Goal: Task Accomplishment & Management: Manage account settings

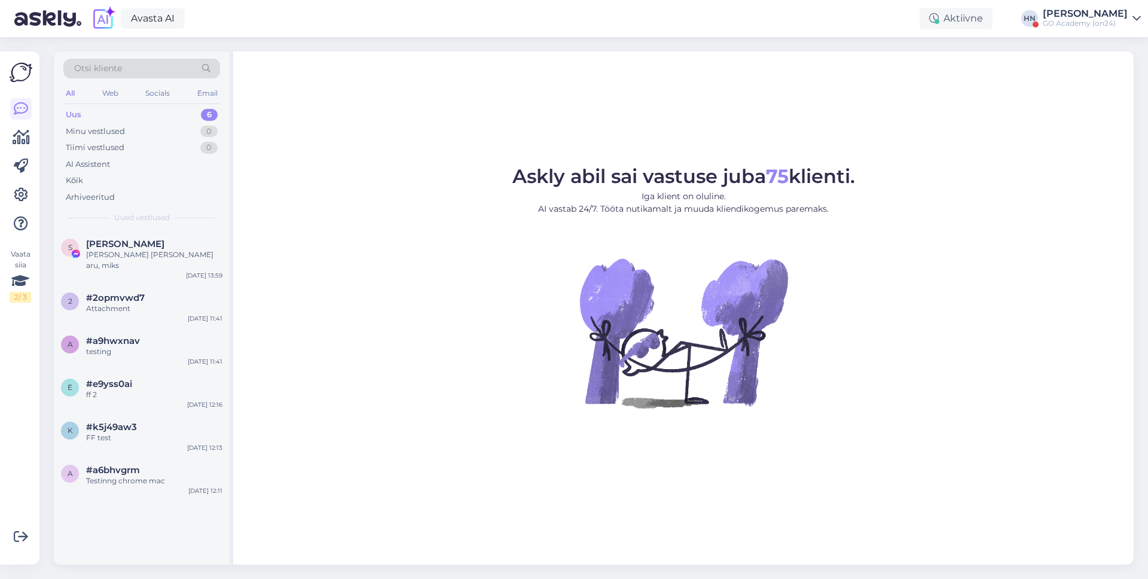
click at [1073, 9] on div "[PERSON_NAME]" at bounding box center [1085, 14] width 85 height 10
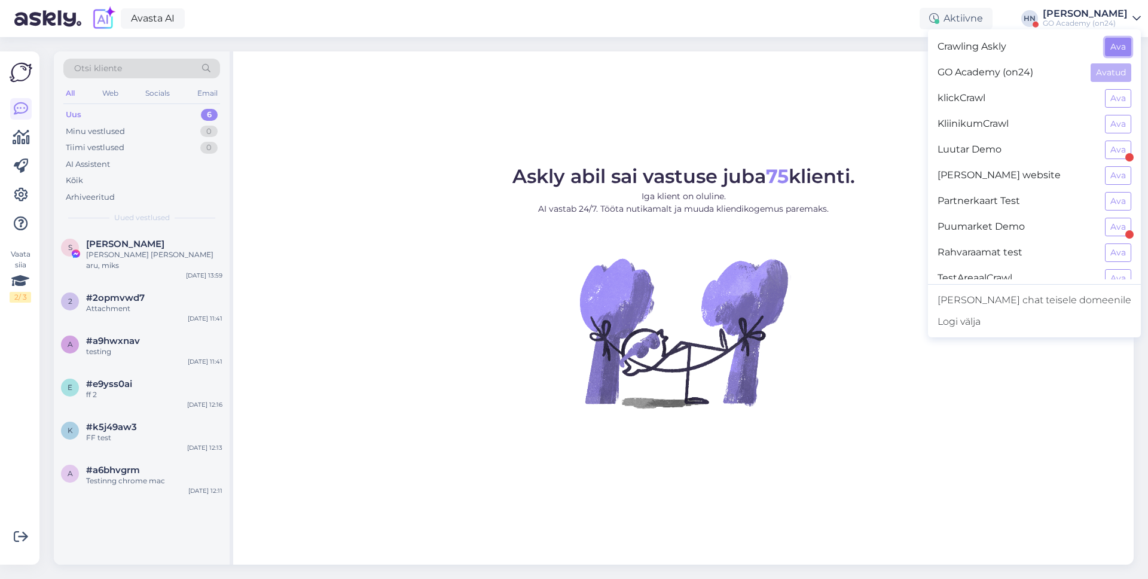
click at [1109, 45] on button "Ava" at bounding box center [1118, 47] width 26 height 19
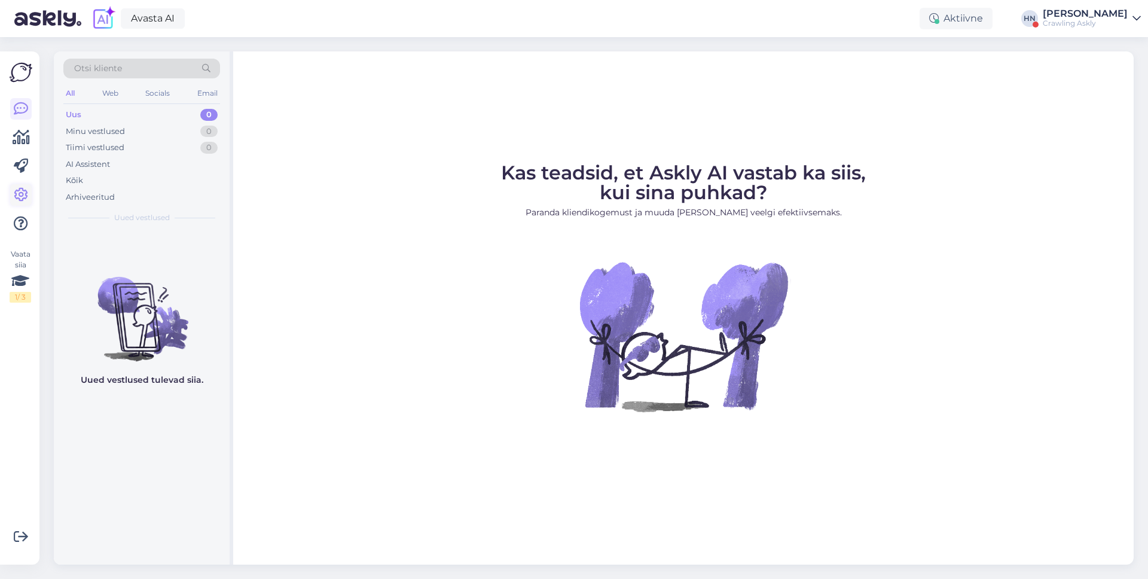
click at [28, 194] on icon at bounding box center [21, 195] width 14 height 14
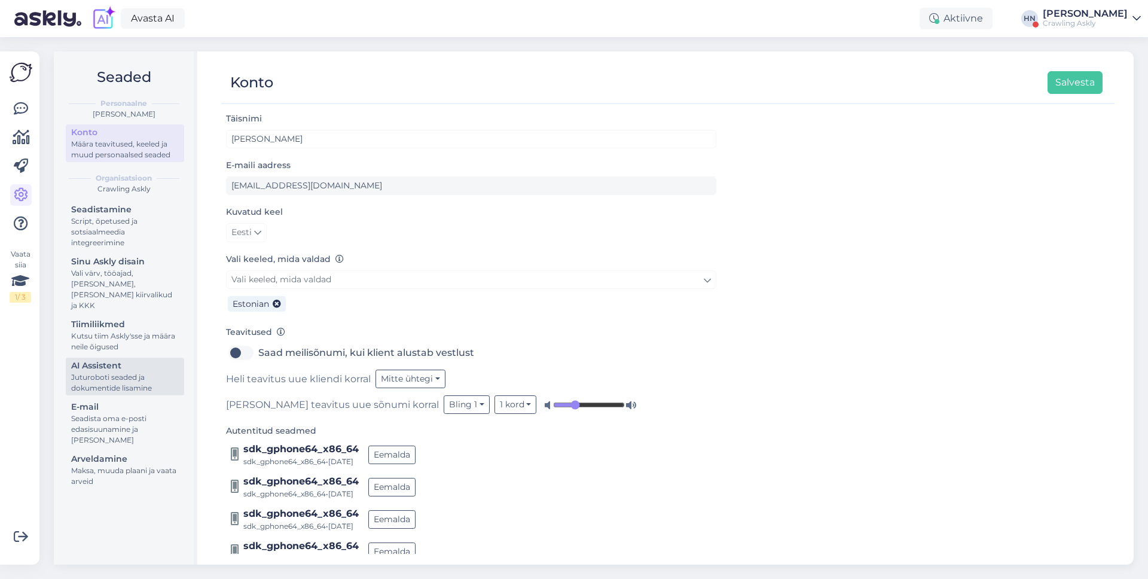
click at [147, 372] on div "Juturoboti seaded ja dokumentide lisamine" at bounding box center [125, 383] width 108 height 22
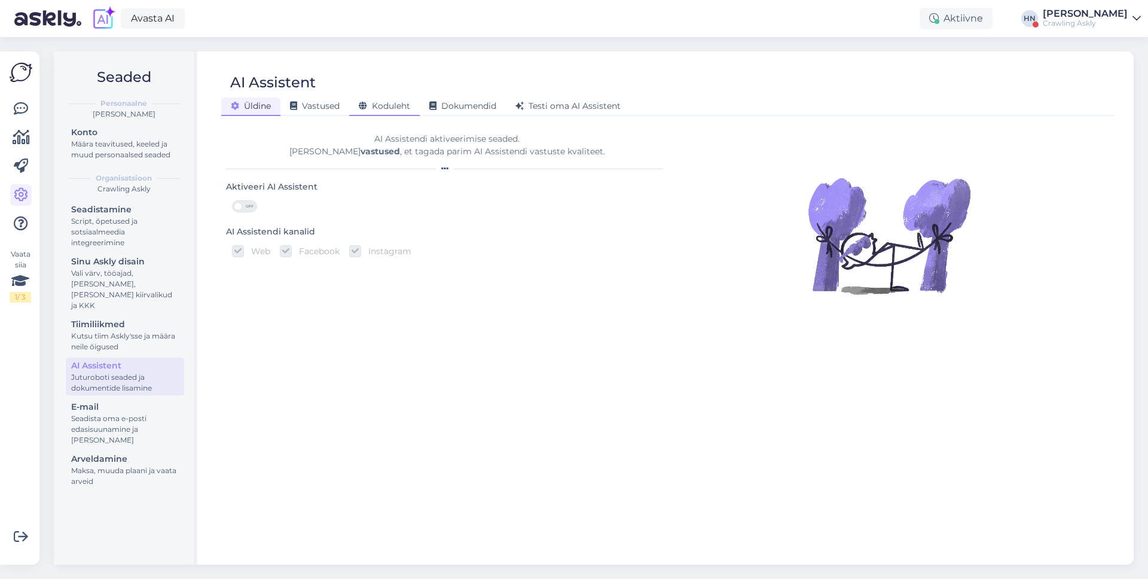
click at [361, 105] on icon at bounding box center [363, 106] width 8 height 8
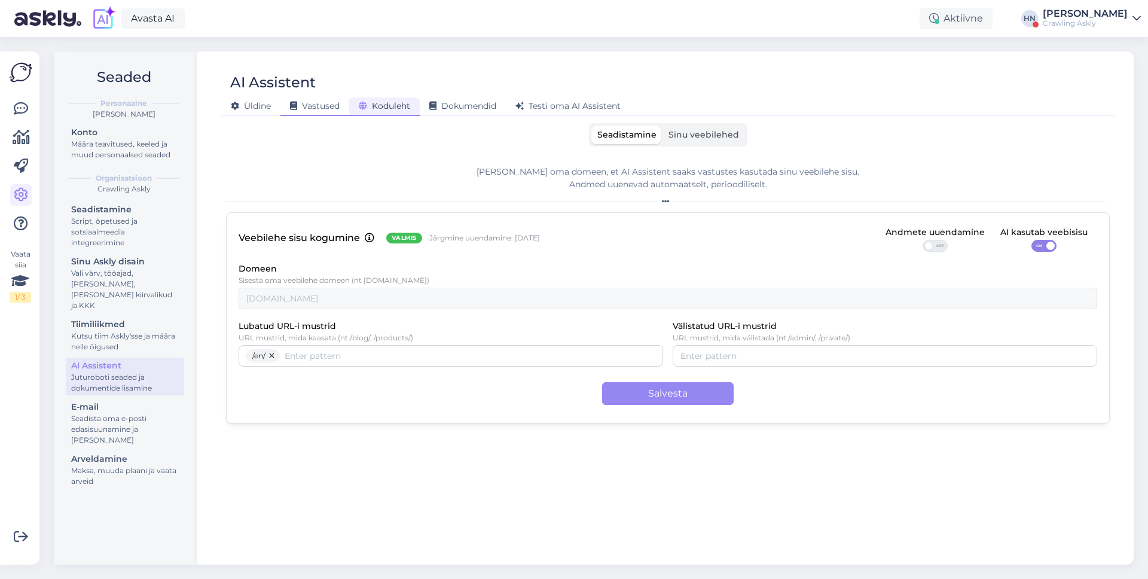
click at [328, 105] on span "Vastused" at bounding box center [315, 105] width 50 height 11
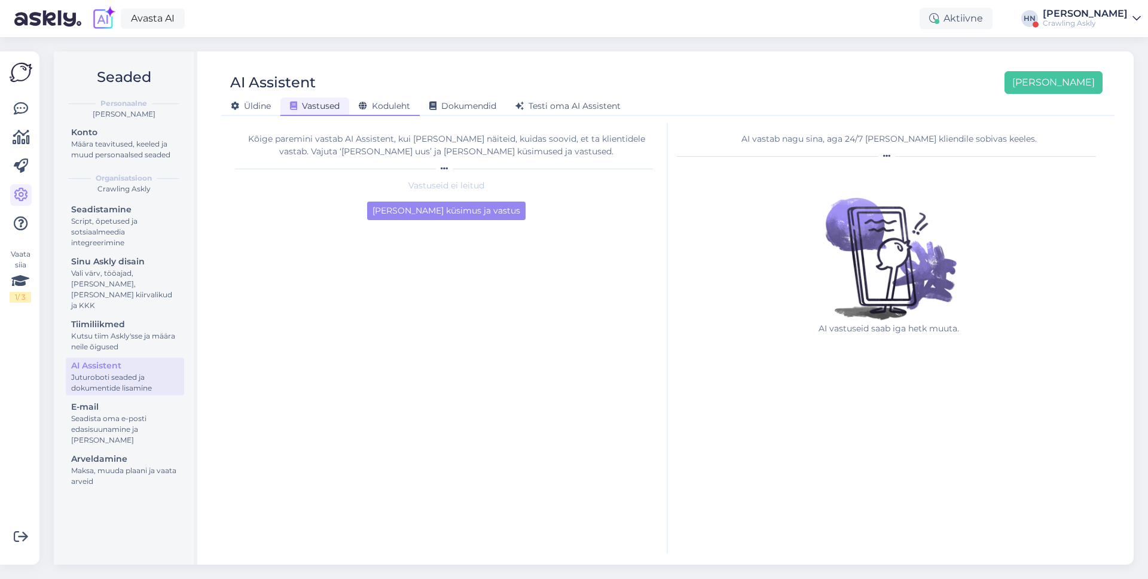
click at [371, 106] on span "Koduleht" at bounding box center [384, 105] width 51 height 11
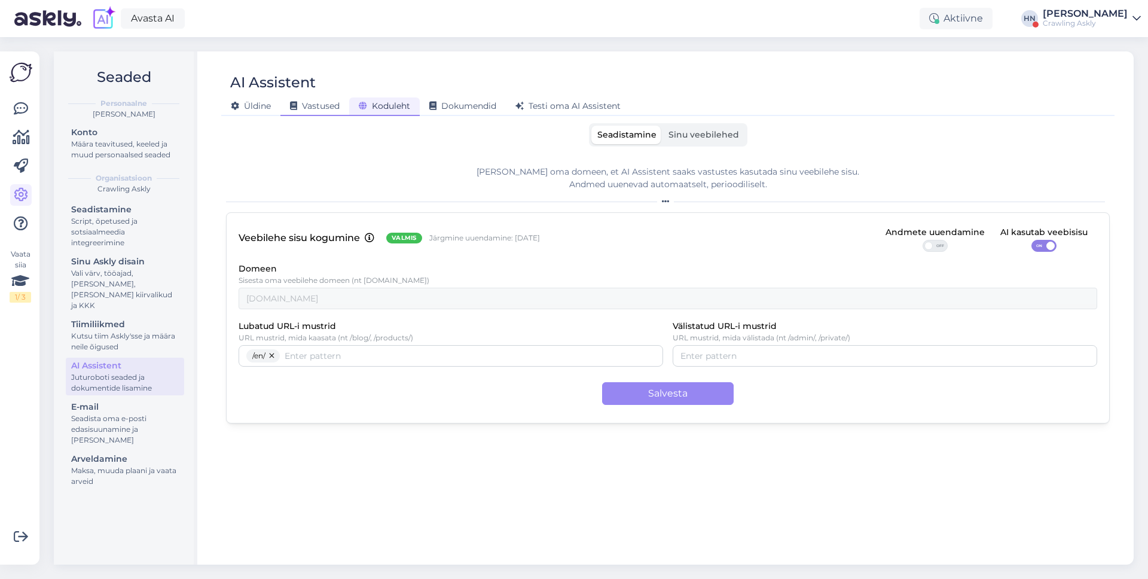
click at [337, 102] on span "Vastused" at bounding box center [315, 105] width 50 height 11
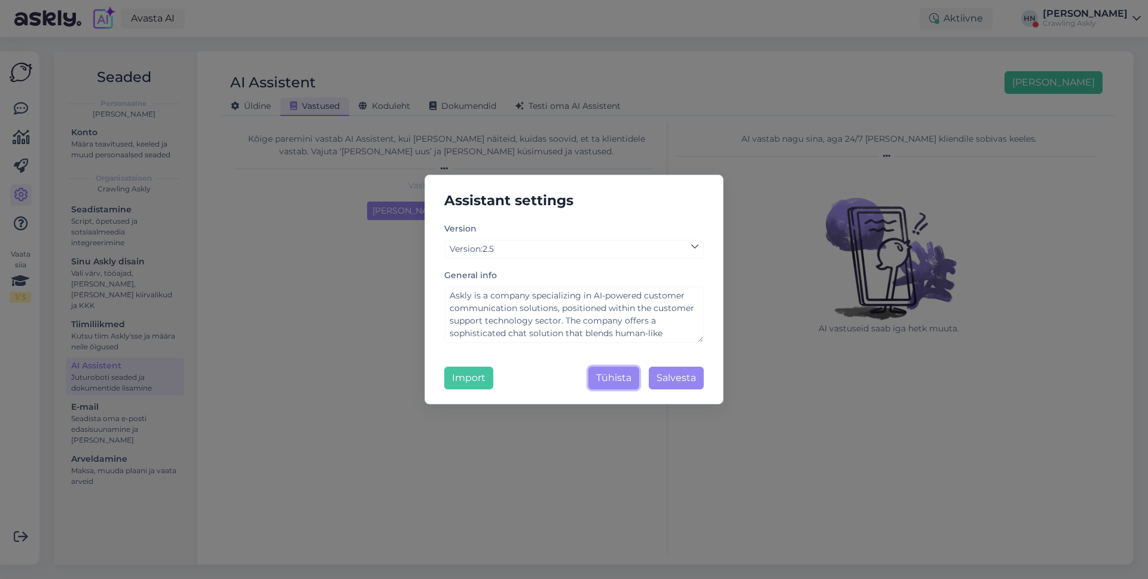
click at [594, 376] on button "Tühista" at bounding box center [613, 378] width 51 height 23
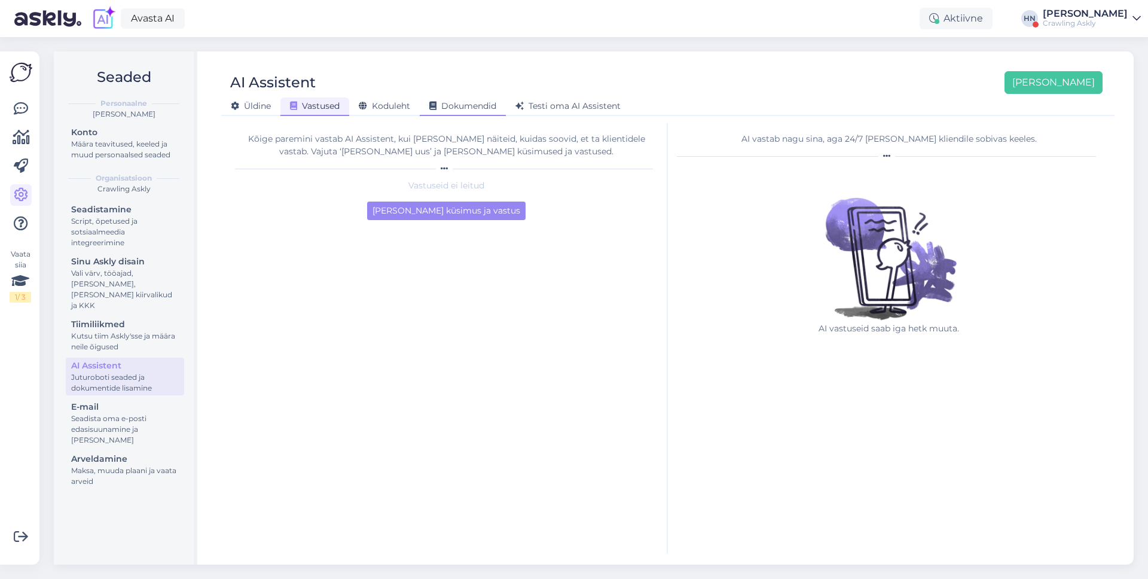
click at [466, 114] on div "Dokumendid" at bounding box center [463, 106] width 86 height 19
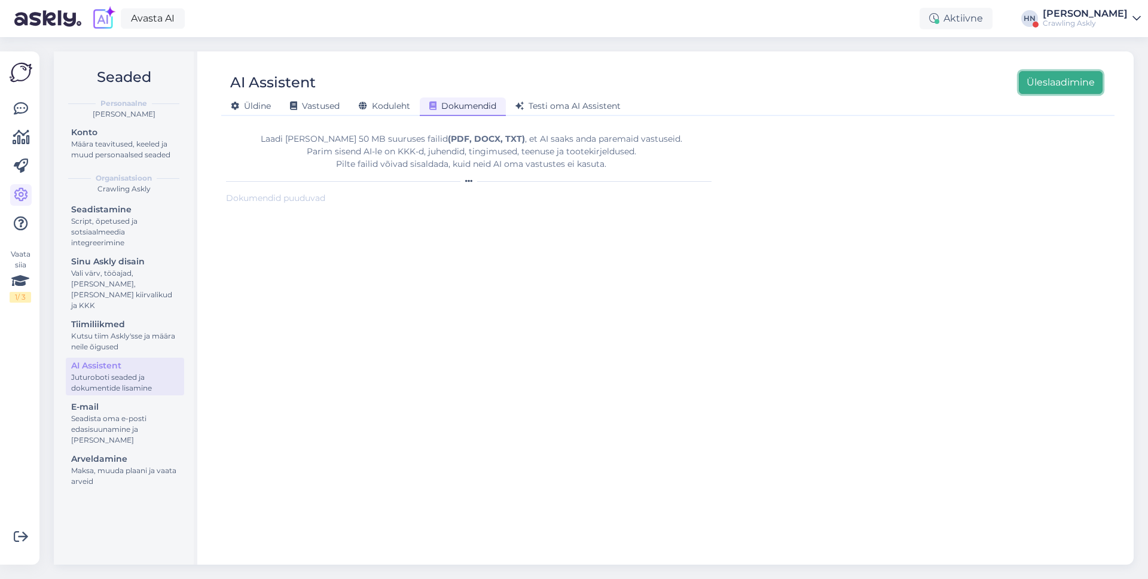
click at [1090, 78] on button "Üleslaadimine" at bounding box center [1061, 82] width 84 height 23
